Goal: Task Accomplishment & Management: Manage account settings

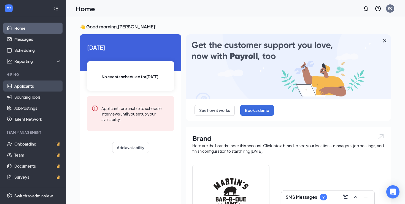
click at [39, 85] on link "Applicants" at bounding box center [37, 85] width 47 height 11
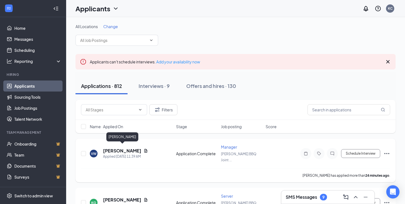
click at [126, 148] on h5 "[PERSON_NAME]" at bounding box center [122, 151] width 38 height 6
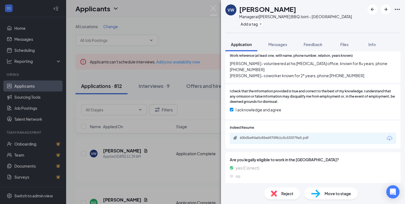
scroll to position [503, 0]
click at [254, 136] on div "60b0be94a0c85e69709b1c5c533f79a5.pdf" at bounding box center [278, 138] width 77 height 4
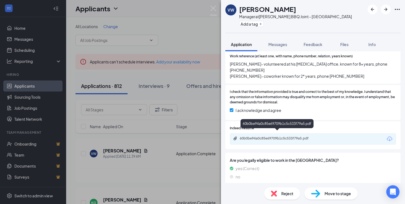
scroll to position [501, 0]
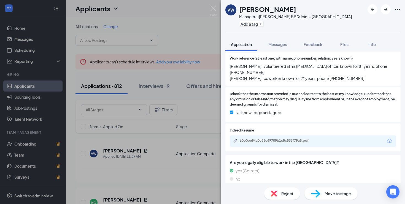
click at [287, 191] on span "Reject" at bounding box center [287, 193] width 12 height 6
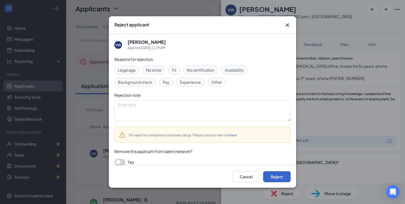
click at [285, 177] on button "Reject" at bounding box center [277, 176] width 28 height 11
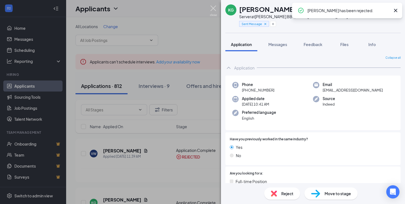
click at [210, 10] on img at bounding box center [213, 11] width 7 height 11
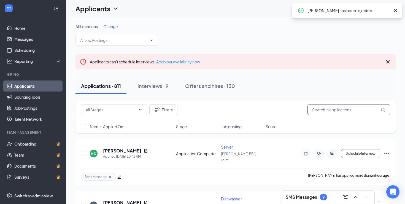
click at [325, 107] on input "text" at bounding box center [348, 109] width 83 height 11
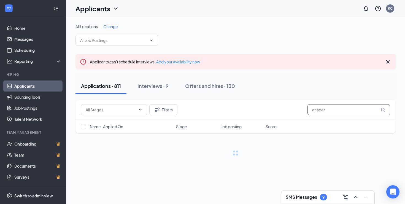
click at [312, 111] on input "anager" at bounding box center [348, 109] width 83 height 11
type input "manager"
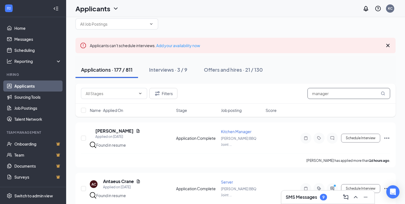
scroll to position [43, 0]
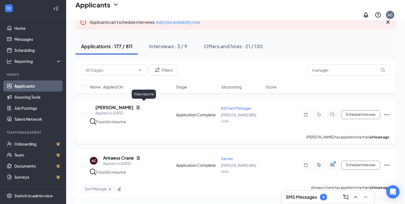
click at [134, 104] on h5 "[PERSON_NAME]" at bounding box center [114, 107] width 38 height 6
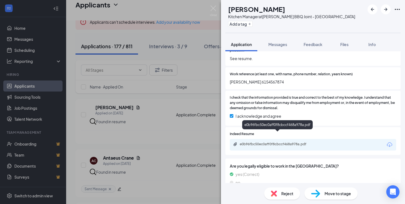
scroll to position [501, 0]
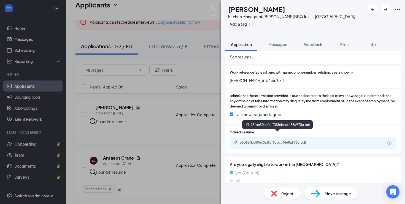
click at [283, 140] on div "e0b96fbc50ec0aff0f8cbccf468a978a.pdf" at bounding box center [278, 142] width 77 height 4
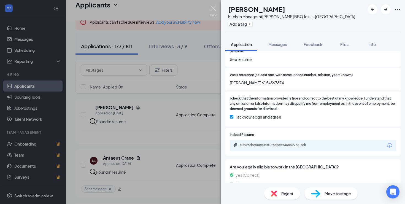
click at [213, 8] on img at bounding box center [213, 11] width 7 height 11
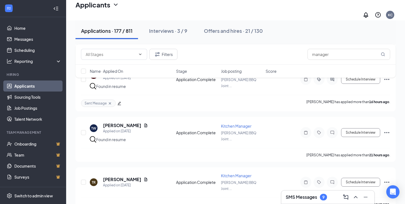
scroll to position [193, 0]
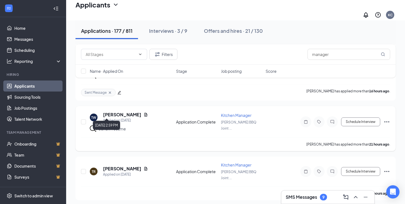
click at [117, 118] on div "Applied on [DATE]" at bounding box center [125, 121] width 45 height 6
click at [116, 112] on h5 "[PERSON_NAME]" at bounding box center [122, 115] width 38 height 6
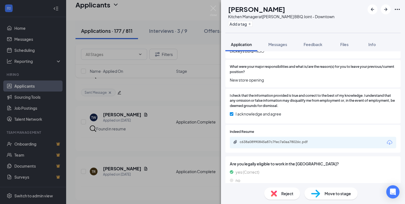
scroll to position [477, 0]
click at [271, 140] on div "c638a08990845a87c7fec7a0aa78026c.pdf" at bounding box center [278, 142] width 77 height 4
click at [283, 187] on div "Reject Move to stage" at bounding box center [313, 193] width 184 height 21
click at [285, 189] on div "Reject" at bounding box center [282, 193] width 36 height 12
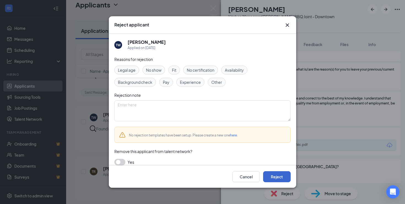
click at [290, 173] on button "Reject" at bounding box center [277, 176] width 28 height 11
click at [281, 173] on button "button" at bounding box center [277, 176] width 28 height 11
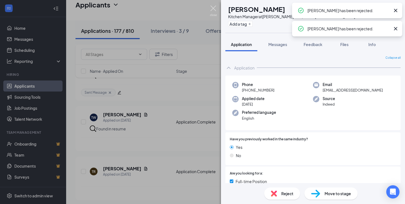
click at [214, 14] on img at bounding box center [213, 11] width 7 height 11
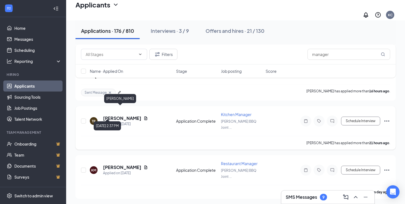
click at [117, 115] on h5 "[PERSON_NAME]" at bounding box center [122, 118] width 38 height 6
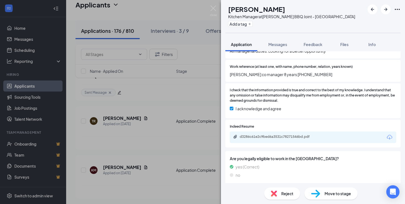
scroll to position [485, 0]
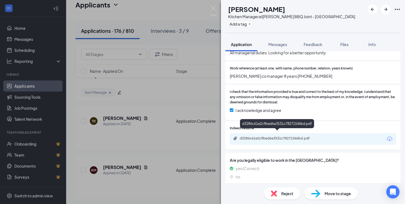
click at [261, 136] on div "d3286c61e2c9bed6a3531c78271546bd.pdf" at bounding box center [278, 138] width 77 height 4
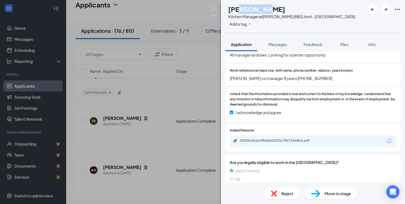
drag, startPoint x: 272, startPoint y: 10, endPoint x: 248, endPoint y: 10, distance: 24.2
click at [248, 10] on h1 "[PERSON_NAME]" at bounding box center [256, 8] width 57 height 9
click at [243, 10] on h1 "[PERSON_NAME]" at bounding box center [256, 8] width 57 height 9
drag, startPoint x: 240, startPoint y: 10, endPoint x: 296, endPoint y: 12, distance: 56.3
click at [296, 12] on div "[PERSON_NAME]" at bounding box center [291, 8] width 127 height 9
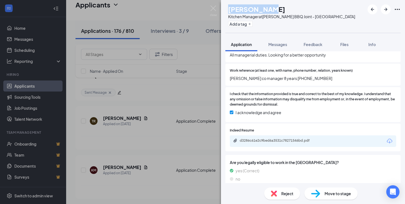
copy h1 "[PERSON_NAME]"
click at [279, 41] on button "Messages" at bounding box center [278, 44] width 30 height 14
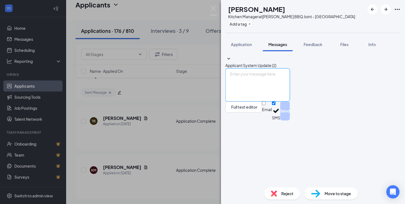
click at [274, 101] on textarea at bounding box center [257, 84] width 64 height 33
type textarea "h"
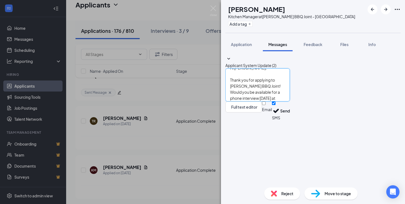
scroll to position [12, 0]
type textarea "Hi [PERSON_NAME], Thank you for applying to [PERSON_NAME] BBQ Joint! Would you …"
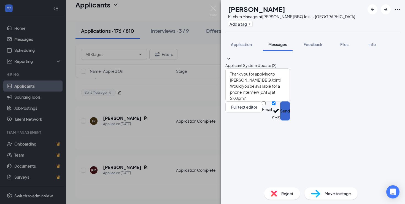
click at [290, 120] on button "Send" at bounding box center [285, 110] width 10 height 19
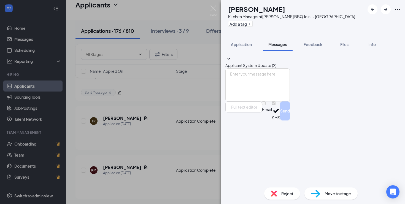
scroll to position [0, 0]
click at [250, 28] on div "Add a tag" at bounding box center [291, 23] width 127 height 9
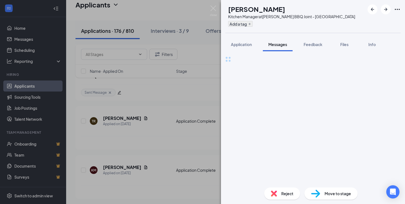
click at [249, 25] on button "Add a tag" at bounding box center [240, 24] width 25 height 6
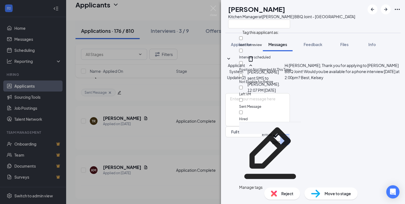
click at [249, 98] on label "Sent Message" at bounding box center [270, 103] width 62 height 11
click at [243, 98] on input "Sent Message" at bounding box center [241, 100] width 4 height 4
click at [244, 103] on div at bounding box center [270, 103] width 62 height 0
click at [243, 98] on input "Sent Message" at bounding box center [241, 100] width 4 height 4
click at [245, 103] on div at bounding box center [270, 103] width 62 height 0
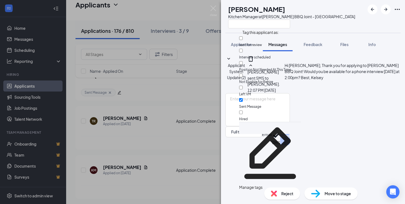
click at [243, 98] on input "Sent Message" at bounding box center [241, 100] width 4 height 4
click at [246, 103] on div at bounding box center [270, 103] width 62 height 0
click at [243, 98] on input "Sent Message" at bounding box center [241, 100] width 4 height 4
click at [248, 98] on label "Sent Message" at bounding box center [270, 103] width 62 height 11
click at [243, 98] on input "Sent Message" at bounding box center [241, 100] width 4 height 4
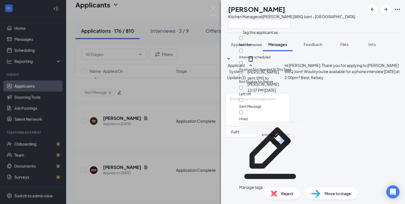
checkbox input "false"
click at [210, 12] on div "TR [PERSON_NAME] Kitchen Manager at [PERSON_NAME] BBQ Joint - Spring Hill Appli…" at bounding box center [202, 102] width 405 height 204
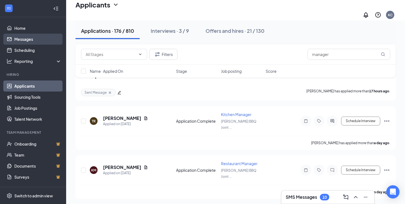
click at [19, 38] on link "Messages" at bounding box center [37, 39] width 47 height 11
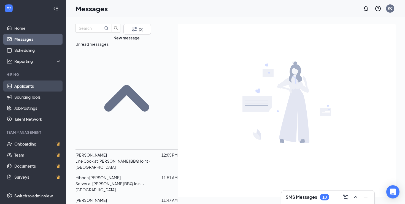
click at [39, 84] on link "Applicants" at bounding box center [37, 85] width 47 height 11
